Goal: Task Accomplishment & Management: Use online tool/utility

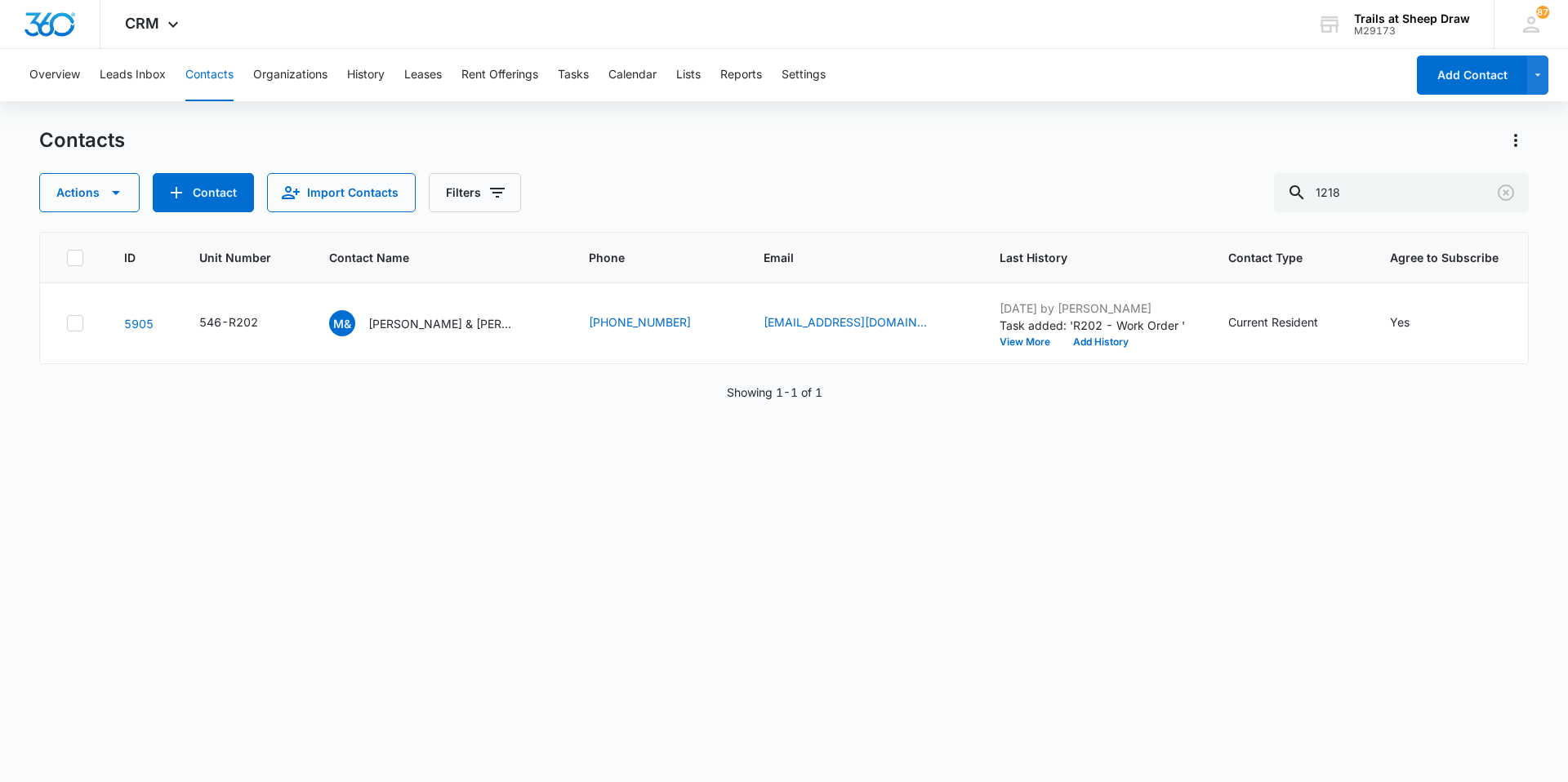
drag, startPoint x: 1357, startPoint y: 209, endPoint x: 1206, endPoint y: 224, distance: 151.7
click at [1206, 224] on div "Contacts Actions Contact Import Contacts Filters 1218 ID Unit Number Contact Na…" at bounding box center [783, 454] width 1490 height 653
type input "o103"
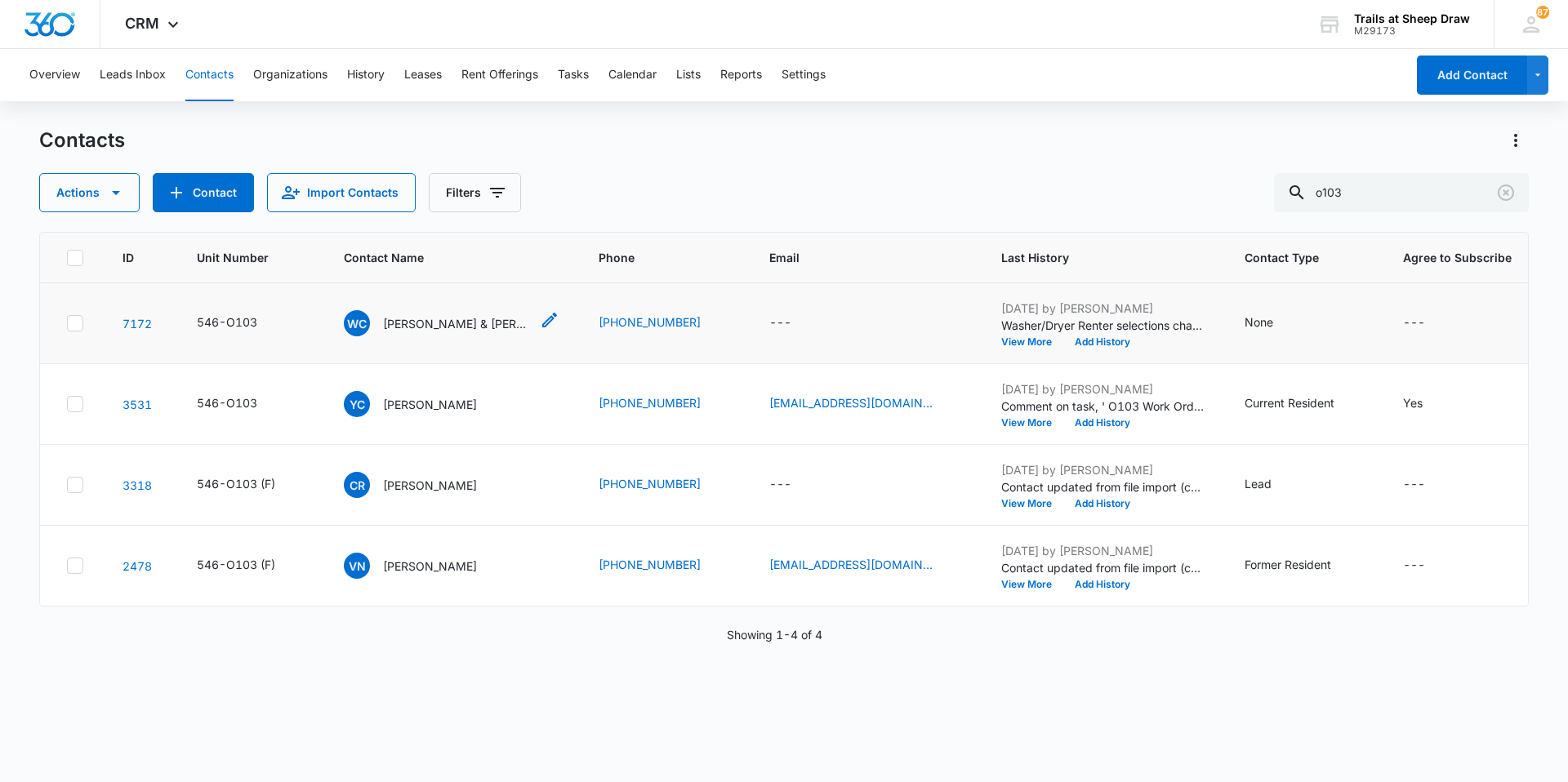
click at [473, 327] on p "[PERSON_NAME] & [PERSON_NAME]" at bounding box center [457, 324] width 147 height 17
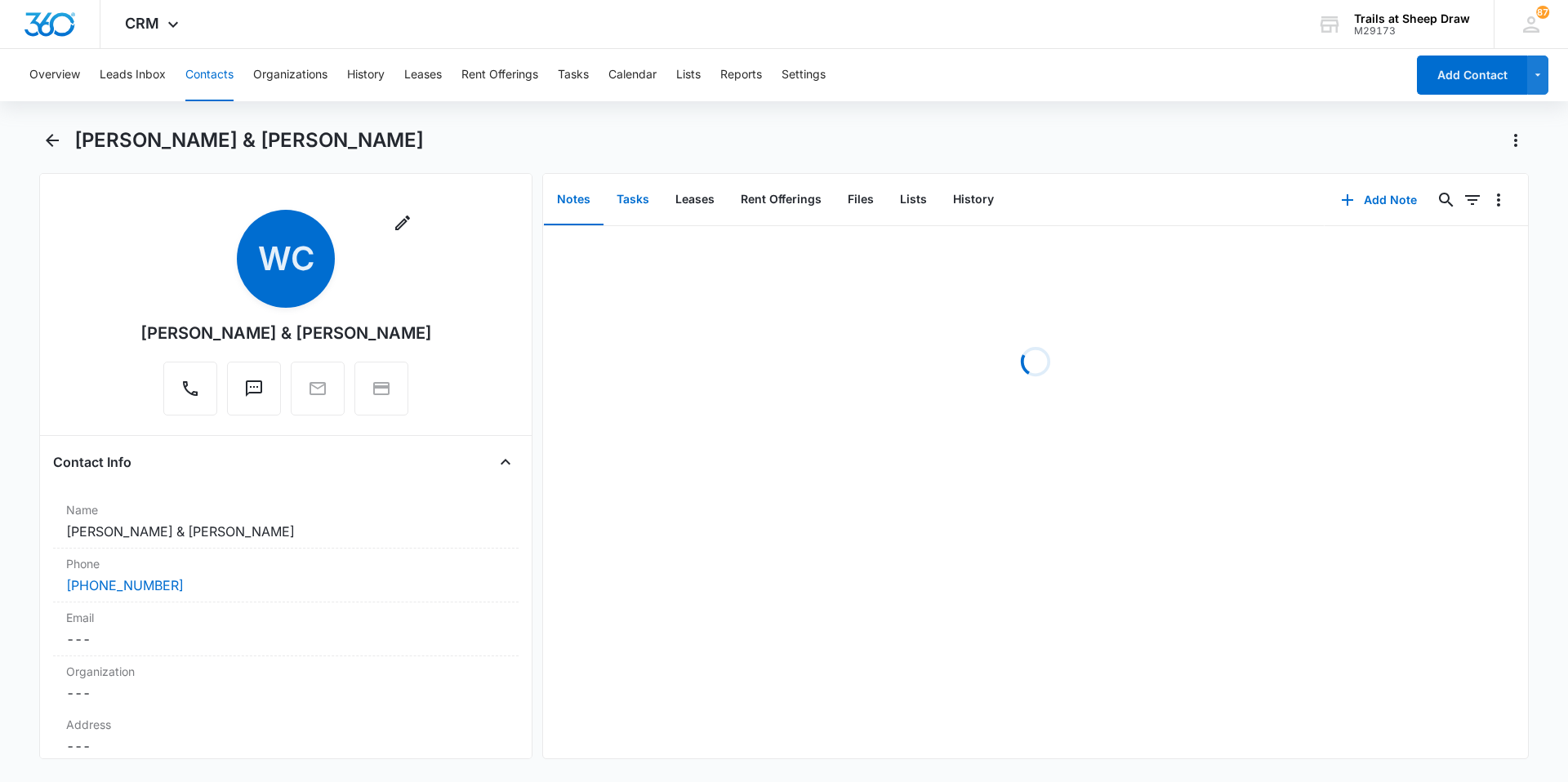
click at [626, 202] on button "Tasks" at bounding box center [633, 200] width 59 height 51
click at [611, 262] on li "Q105 - Work Order [DATE]" at bounding box center [1035, 252] width 985 height 53
click at [573, 245] on p "Q105 - Work Order" at bounding box center [616, 252] width 114 height 17
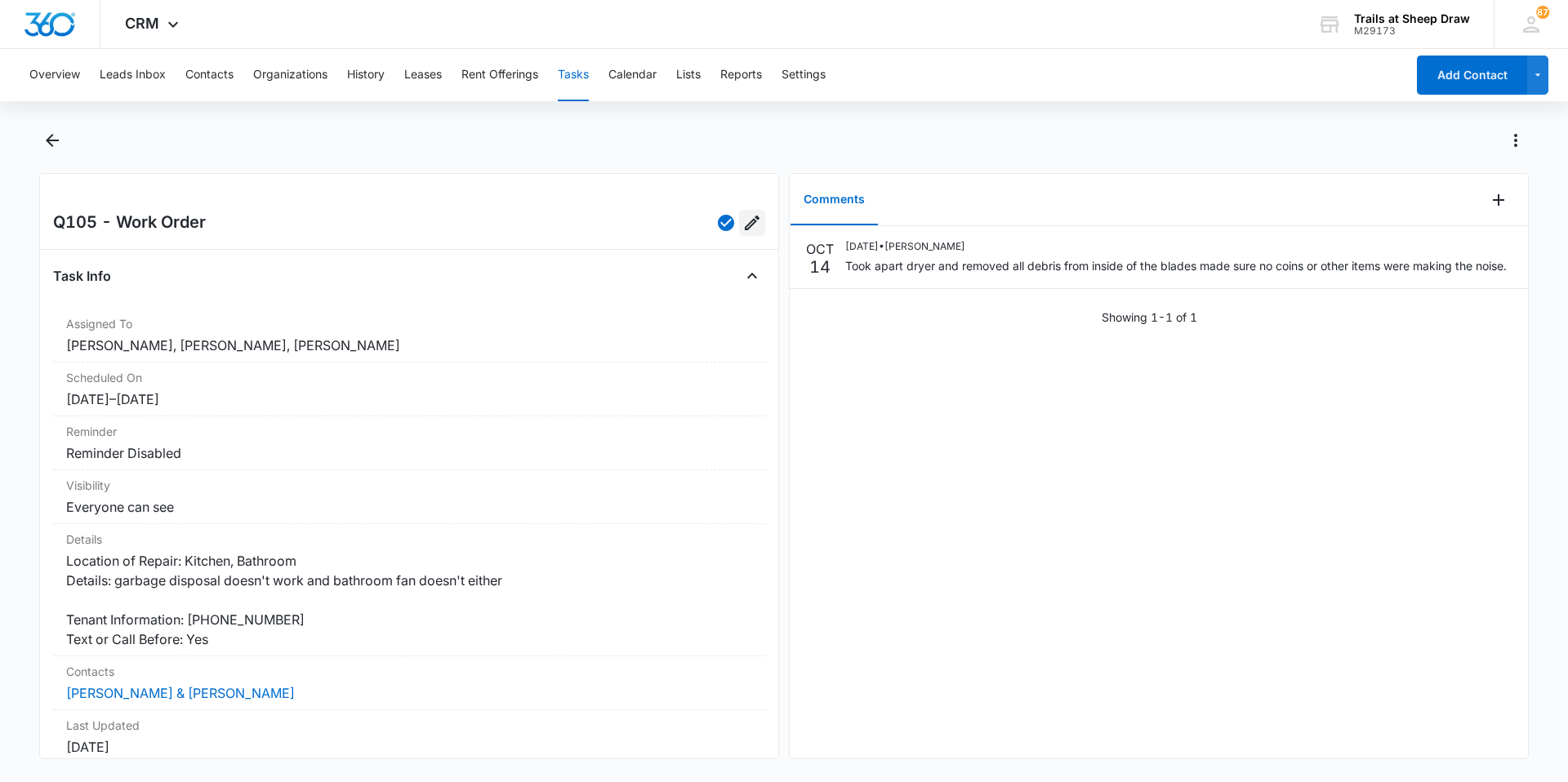
click at [743, 225] on icon "Edit" at bounding box center [752, 223] width 19 height 19
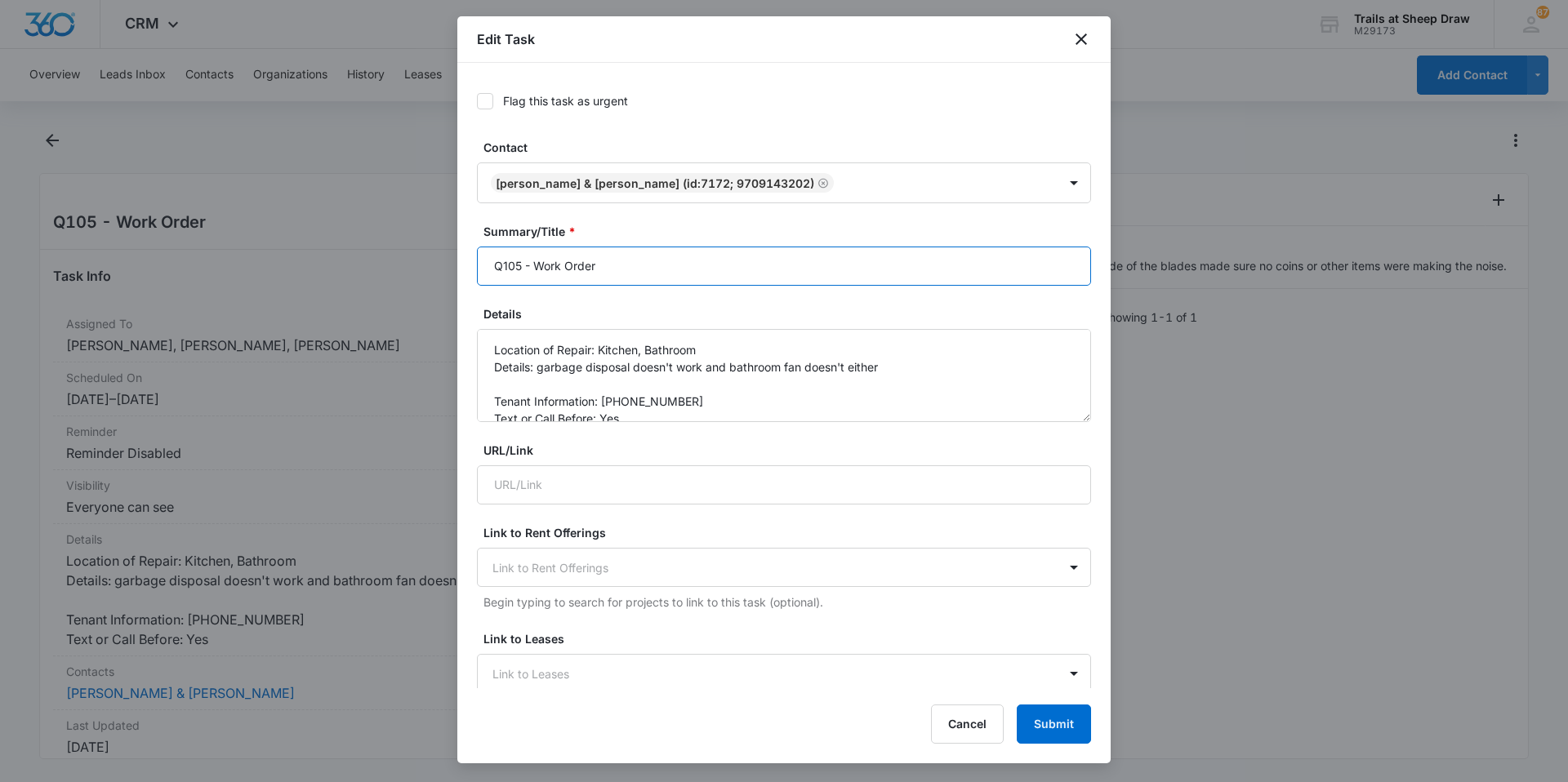
click at [494, 271] on input "Q105 - Work Order" at bounding box center [784, 266] width 614 height 39
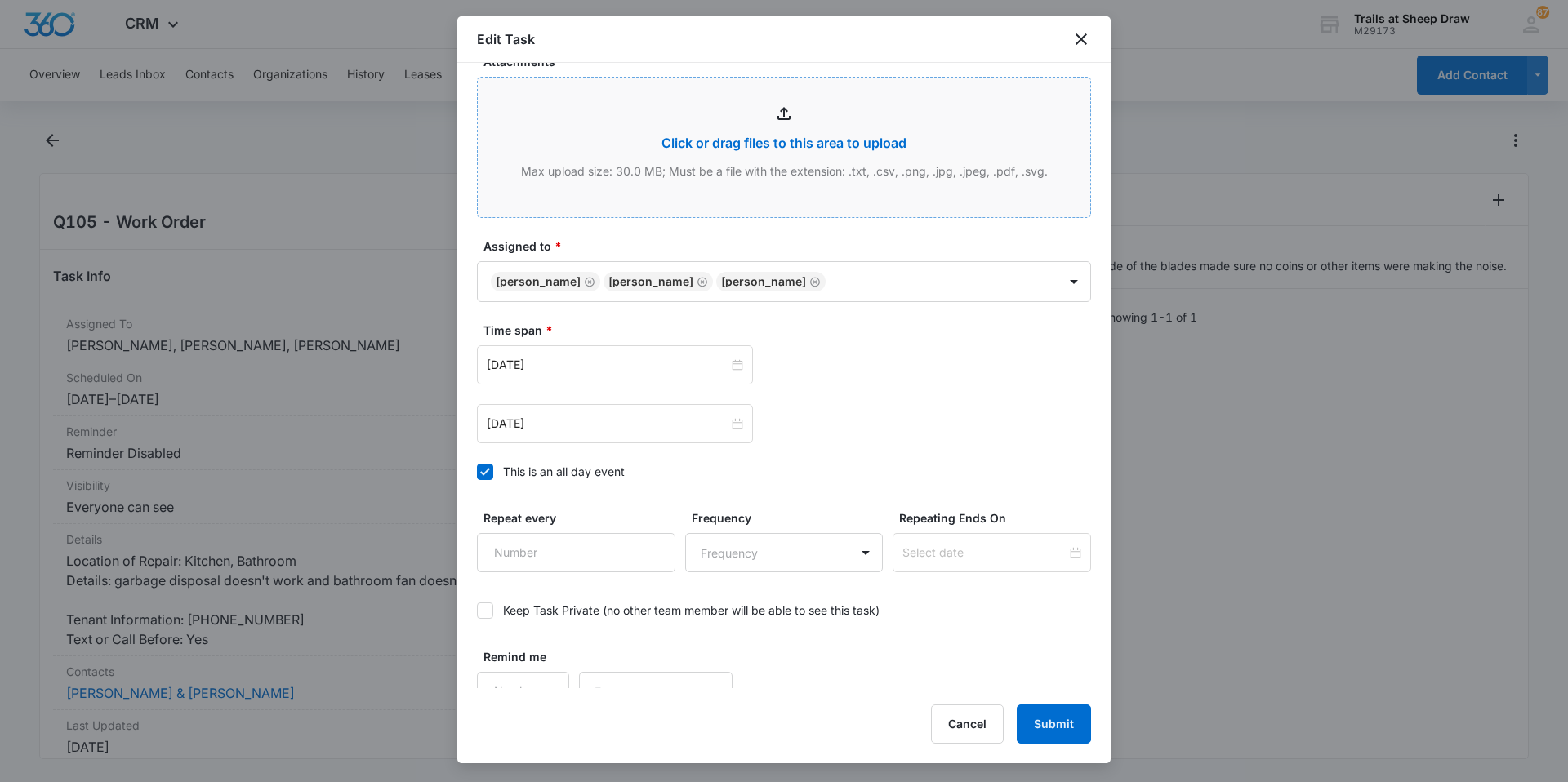
scroll to position [763, 0]
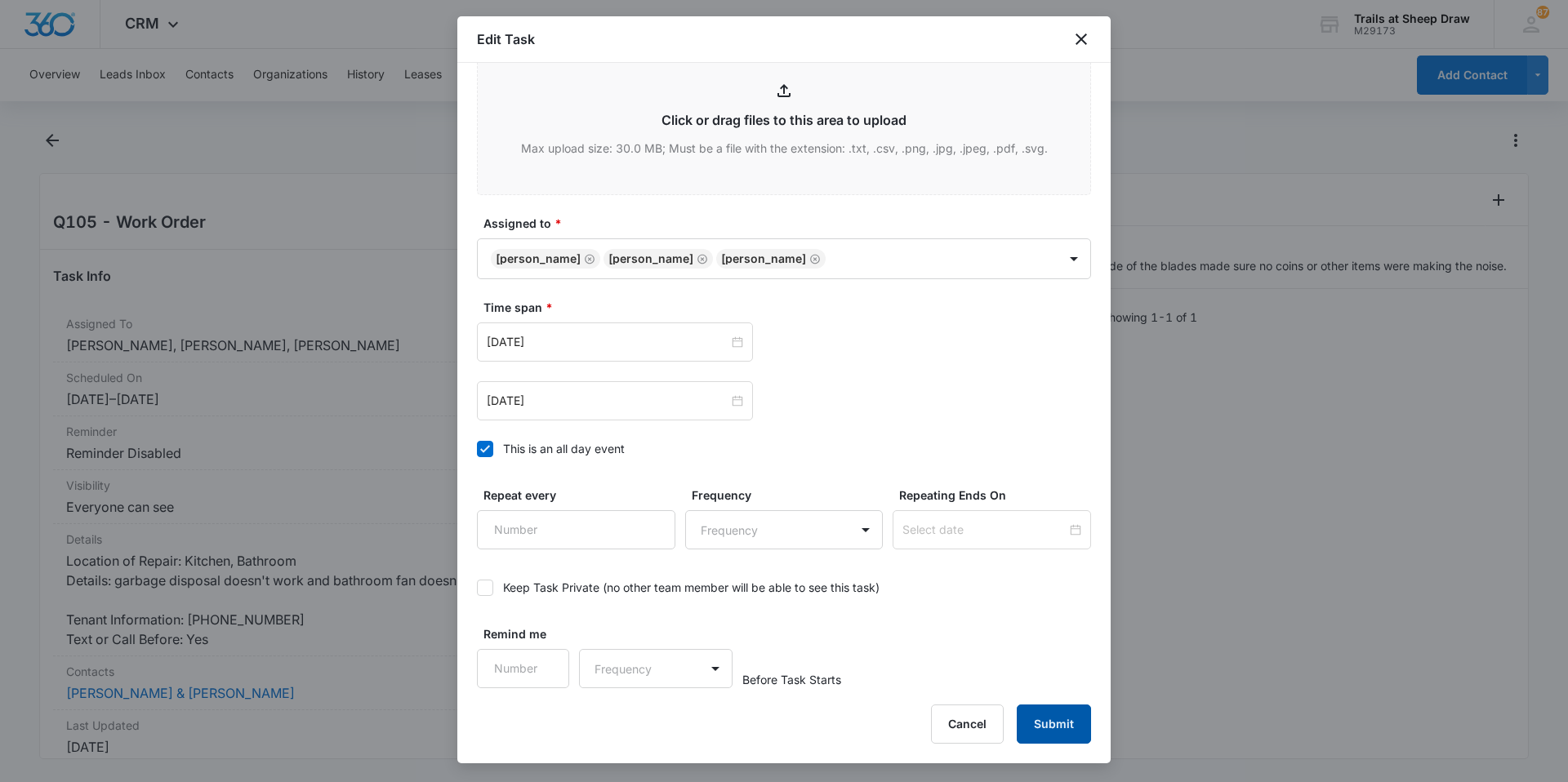
type input "O103 - Work Order"
click at [1068, 727] on button "Submit" at bounding box center [1054, 724] width 74 height 39
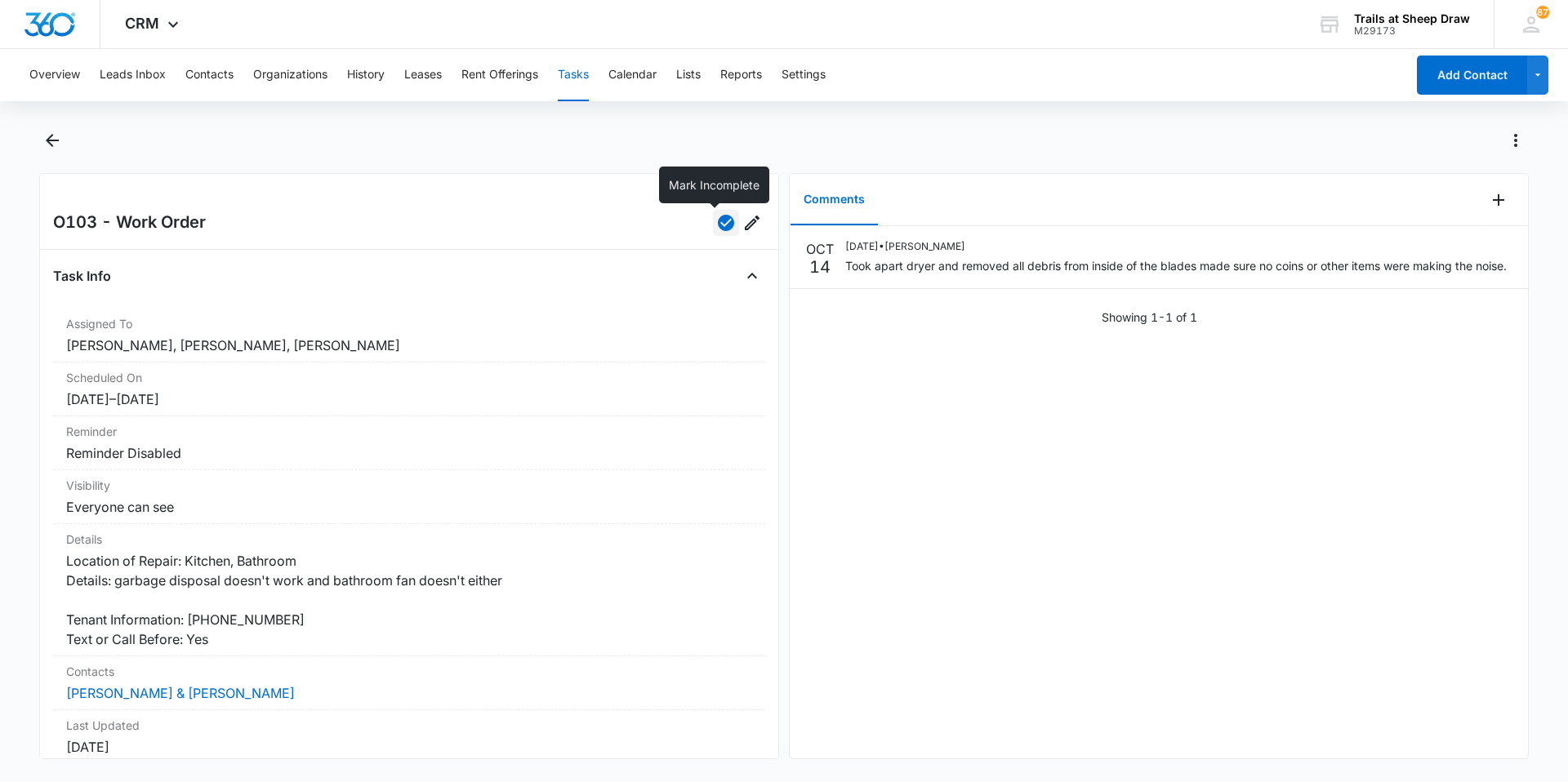
click at [718, 223] on icon "button" at bounding box center [726, 223] width 16 height 16
click at [1493, 199] on icon "Add Comment" at bounding box center [1499, 200] width 12 height 12
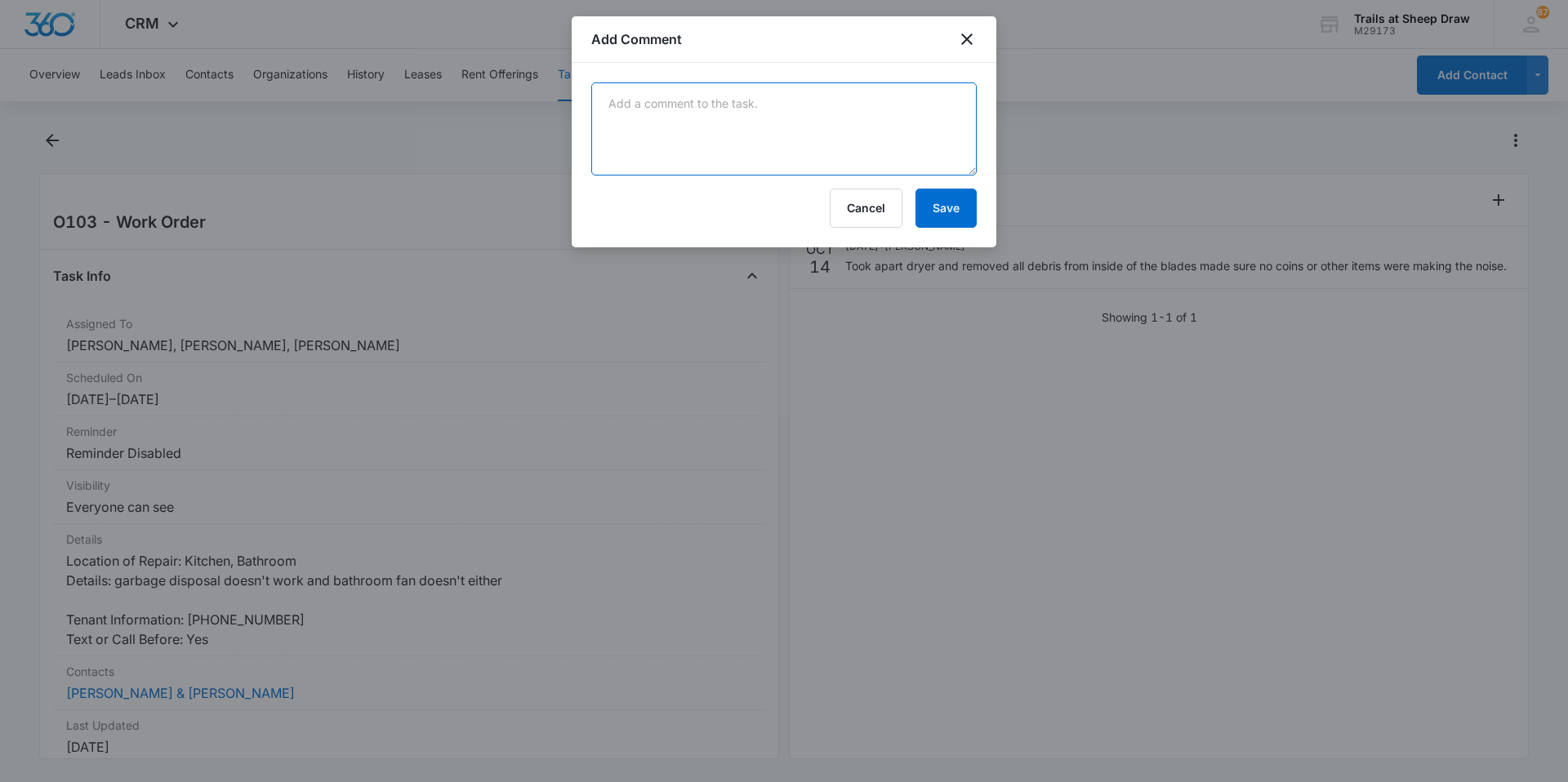
click at [751, 115] on textarea at bounding box center [784, 129] width 386 height 93
type textarea "I put the wrong unit number was supposed O103."
click at [938, 193] on button "Save" at bounding box center [946, 208] width 62 height 39
